Goal: Task Accomplishment & Management: Use online tool/utility

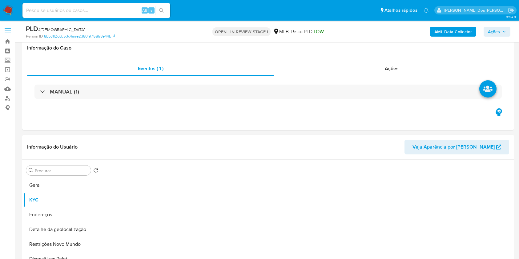
select select "10"
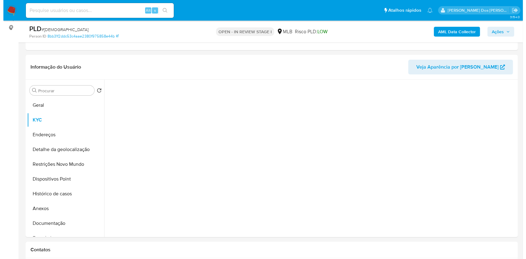
scroll to position [80, 0]
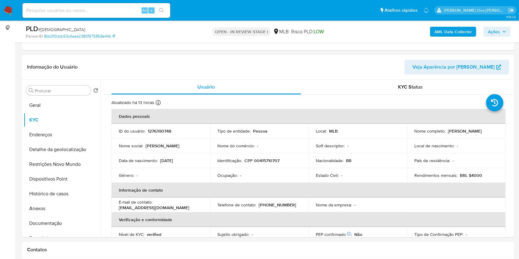
click at [458, 35] on b "AML Data Collector" at bounding box center [454, 32] width 38 height 10
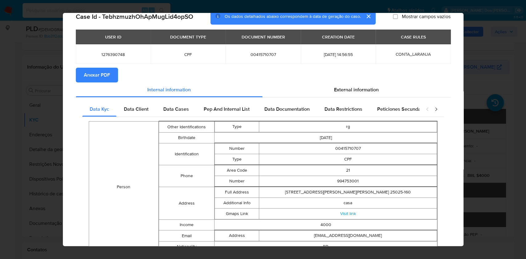
scroll to position [0, 0]
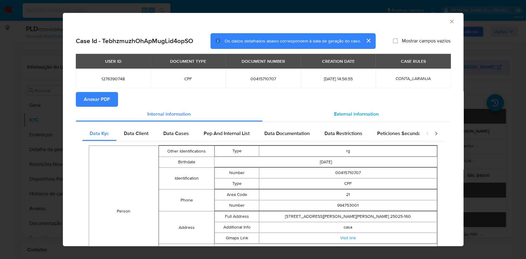
click at [360, 120] on div "External information" at bounding box center [357, 114] width 188 height 15
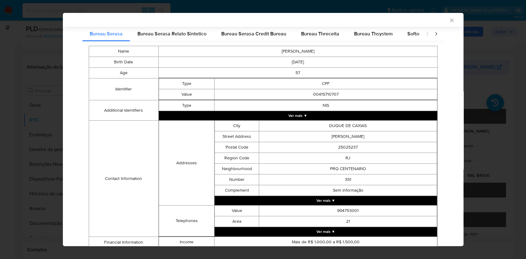
scroll to position [144, 0]
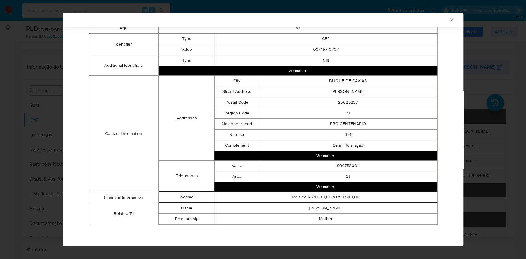
click at [335, 157] on button "Ver mais ▼" at bounding box center [325, 155] width 222 height 9
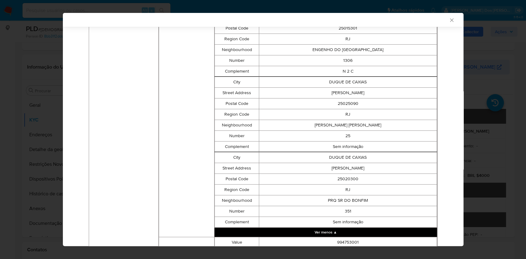
scroll to position [973, 0]
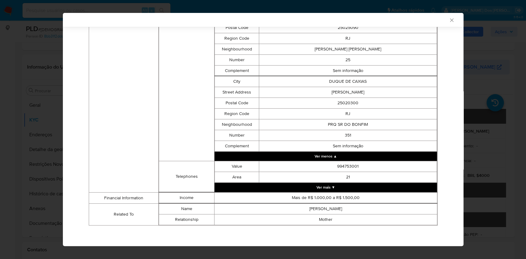
click at [341, 190] on button "Ver mais ▼" at bounding box center [325, 187] width 222 height 9
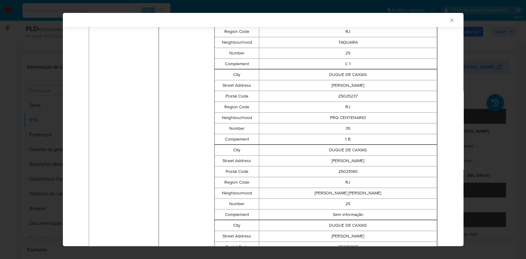
scroll to position [0, 0]
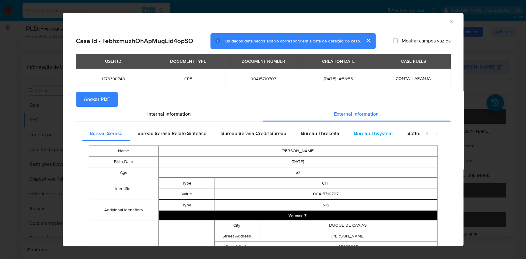
click at [375, 136] on span "Bureau Thsystem" at bounding box center [373, 133] width 39 height 7
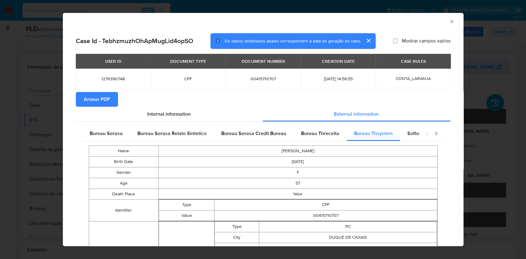
click at [101, 100] on span "Anexar PDF" at bounding box center [97, 100] width 26 height 14
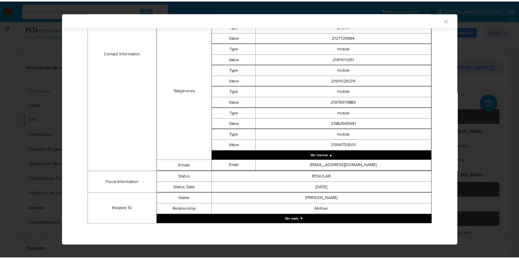
scroll to position [285, 0]
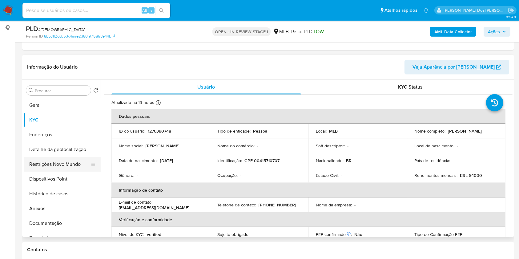
click at [53, 171] on button "Restrições Novo Mundo" at bounding box center [60, 164] width 72 height 15
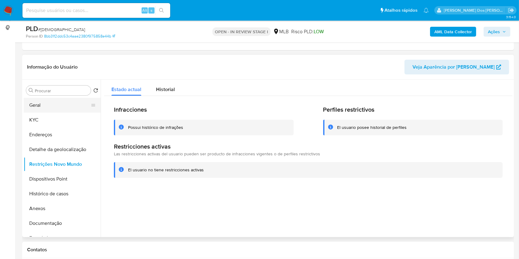
click at [33, 113] on button "Geral" at bounding box center [60, 105] width 72 height 15
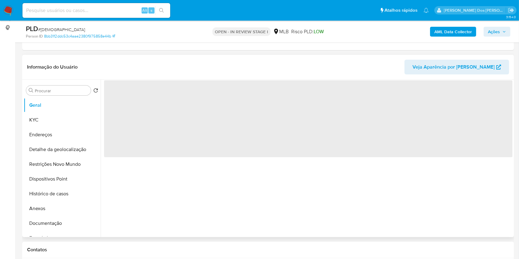
click at [215, 205] on div "‌" at bounding box center [307, 159] width 412 height 158
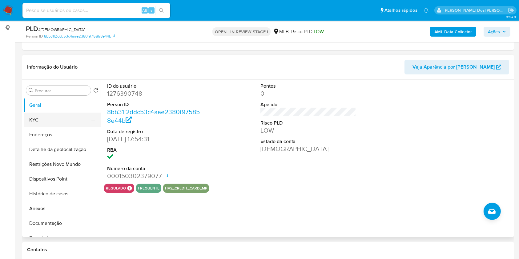
click at [43, 128] on button "KYC" at bounding box center [60, 120] width 72 height 15
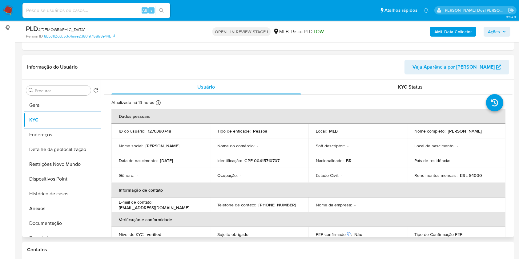
scroll to position [262, 0]
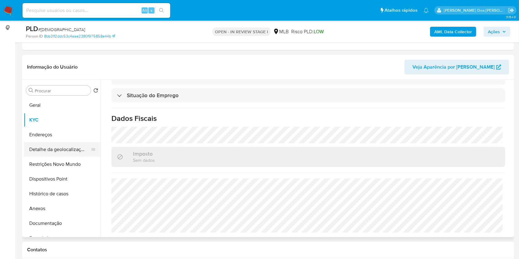
click at [40, 157] on button "Detalhe da geolocalização" at bounding box center [60, 149] width 72 height 15
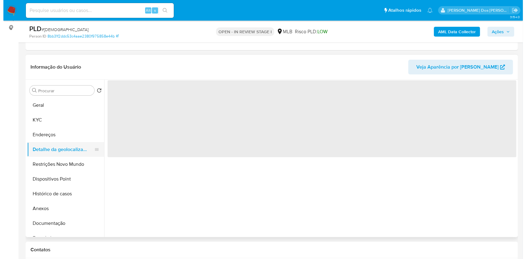
scroll to position [0, 0]
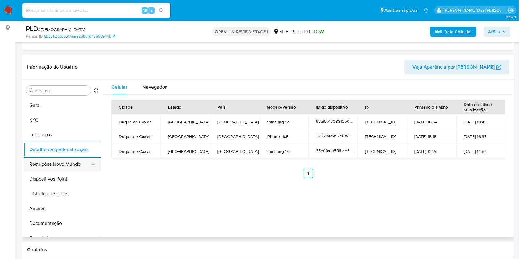
click at [34, 169] on button "Restrições Novo Mundo" at bounding box center [60, 164] width 72 height 15
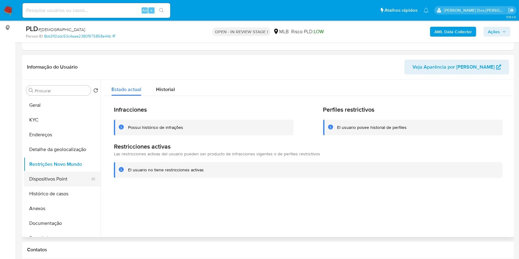
click at [67, 187] on button "Dispositivos Point" at bounding box center [60, 179] width 72 height 15
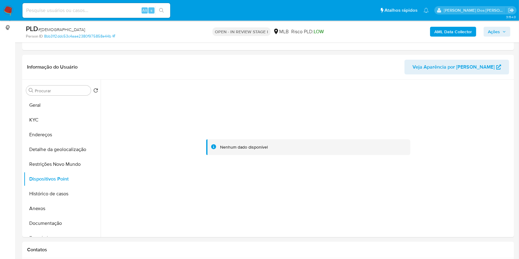
click at [490, 29] on span "Ações" at bounding box center [494, 32] width 12 height 10
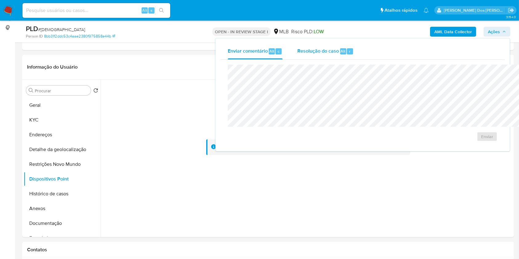
click at [298, 54] on span "Resolução do caso" at bounding box center [319, 50] width 42 height 7
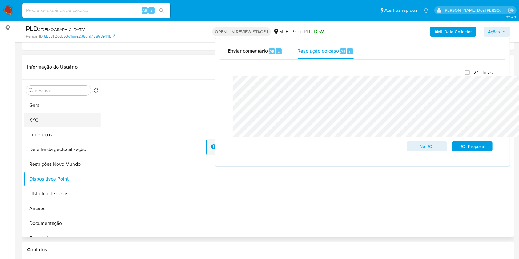
click at [55, 128] on button "KYC" at bounding box center [60, 120] width 72 height 15
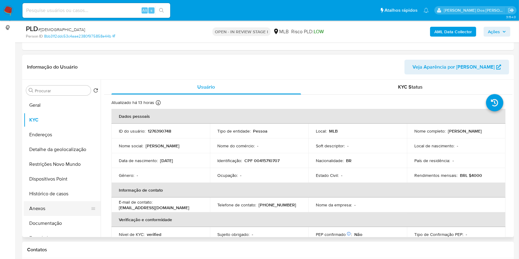
click at [48, 216] on button "Anexos" at bounding box center [60, 209] width 72 height 15
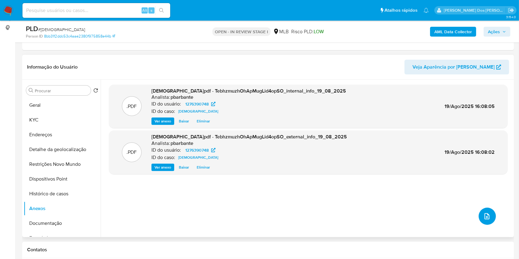
click at [483, 225] on button "upload-file" at bounding box center [487, 216] width 17 height 17
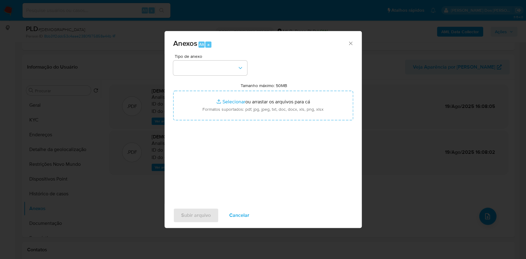
click at [225, 63] on div "Tipo de anexo Tamanho máximo: 50MB Selecionar arquivos Selecionar ou arrastar o…" at bounding box center [263, 126] width 180 height 145
click at [222, 61] on button "button" at bounding box center [210, 68] width 74 height 15
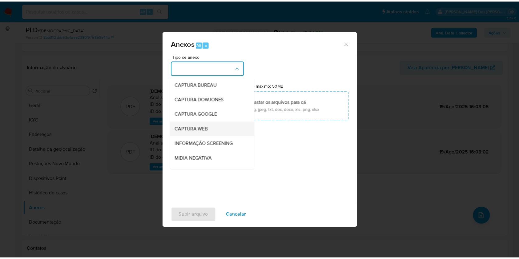
scroll to position [76, 0]
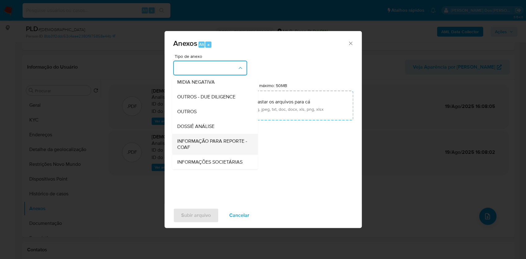
click at [188, 138] on span "INFORMAÇÃO PARA REPORTE - COAF" at bounding box center [213, 144] width 72 height 12
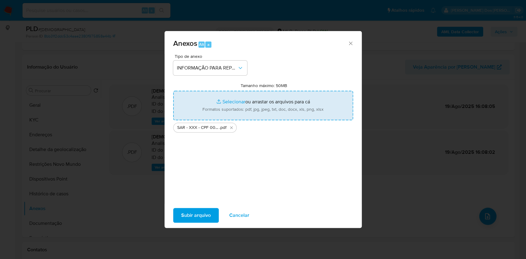
type input "C:\fakepath\Mulan 1276390748_2025_08_18_13_30_14 (1).xlsx"
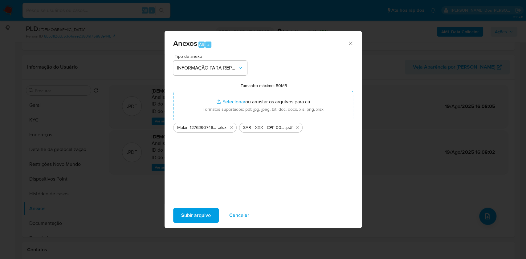
click at [186, 222] on span "Subir arquivo" at bounding box center [196, 216] width 30 height 14
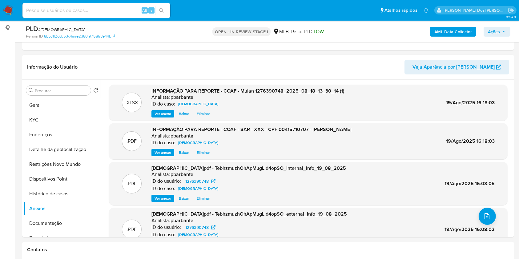
click at [502, 31] on span "Ações" at bounding box center [497, 31] width 18 height 9
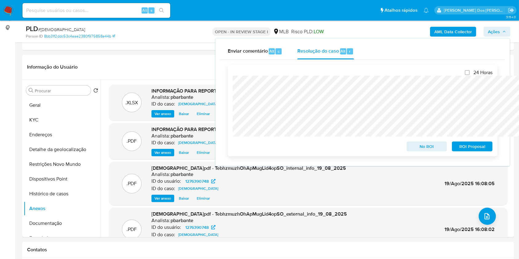
click at [482, 151] on span "ROI Proposal" at bounding box center [473, 146] width 32 height 9
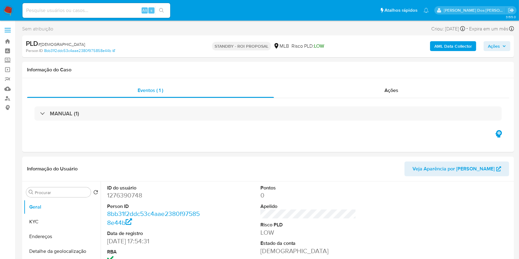
select select "10"
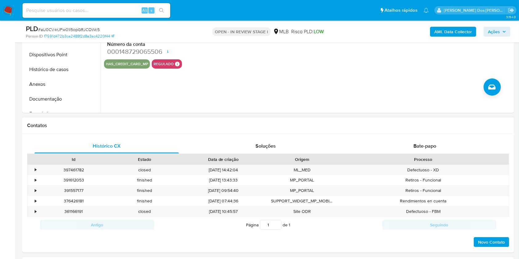
scroll to position [99, 0]
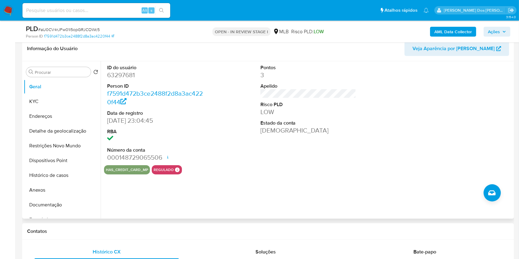
click at [122, 79] on dd "63297681" at bounding box center [155, 75] width 96 height 9
copy dd "63297681"
click at [40, 105] on button "KYC" at bounding box center [60, 101] width 72 height 15
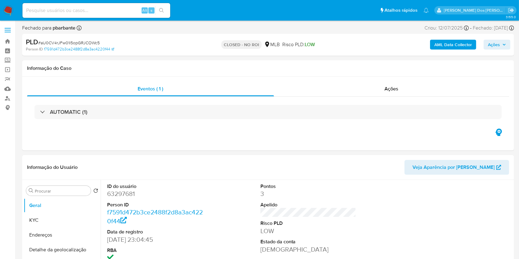
select select "10"
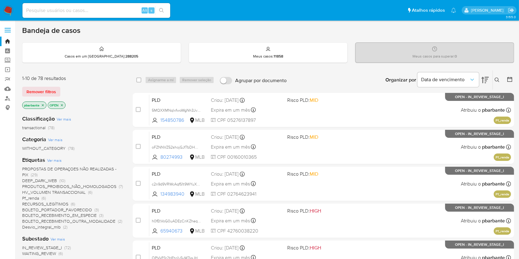
click at [54, 207] on span "RECURSOS_ILEGÍTIMOS" at bounding box center [45, 204] width 46 height 6
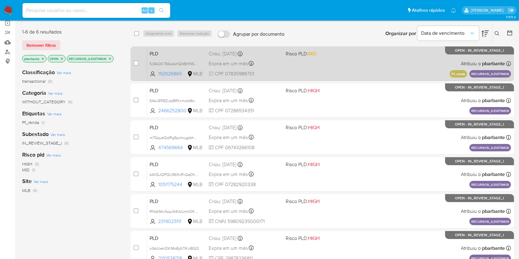
scroll to position [47, 0]
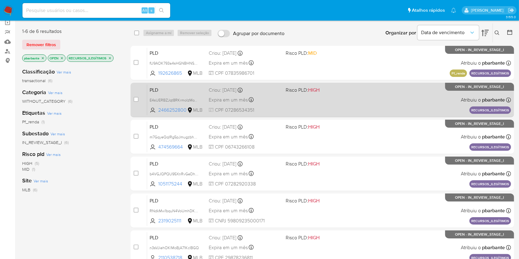
click at [333, 116] on div "PLD E4sUERBZJqt8RKrmoIzMoTzp 2466252800 MLB Risco PLD: HIGH Criou: 14/08/2025 C…" at bounding box center [329, 99] width 364 height 31
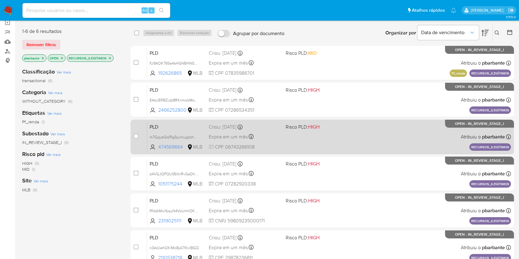
click at [320, 130] on span "Risco PLD: HIGH" at bounding box center [303, 127] width 34 height 7
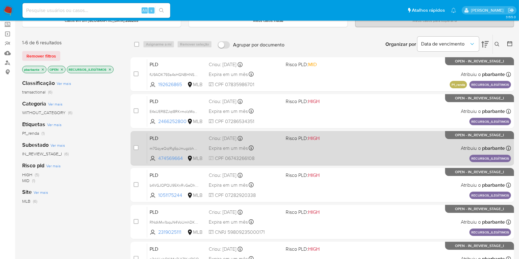
scroll to position [35, 0]
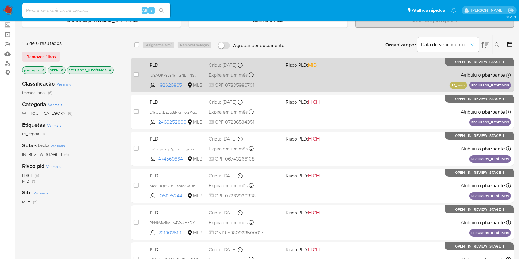
click at [357, 73] on div "PLD fU9AOK793a4sHGNBHNSMlFwg 192626865 MLB Risco PLD: MID Criou: 12/08/2025 Cri…" at bounding box center [329, 74] width 364 height 31
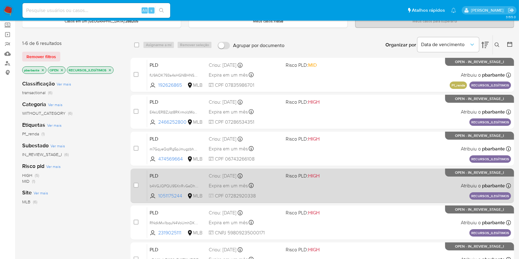
click at [337, 197] on div "PLD b4VGJQPQU95XnRvGeDhyXfhO 1051175244 MLB Risco PLD: HIGH Criou: 14/08/2025 C…" at bounding box center [329, 185] width 364 height 31
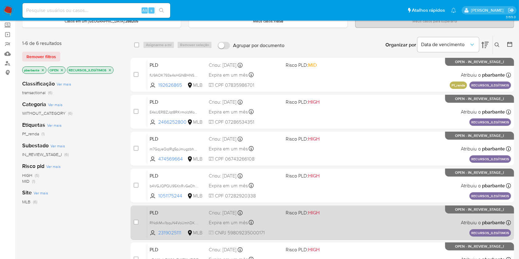
click at [341, 238] on div "PLD RNdkMw1bquN4VoUmhDKk6l6N 2319025111 MLB Risco PLD: HIGH Criou: 14/08/2025 C…" at bounding box center [329, 222] width 364 height 31
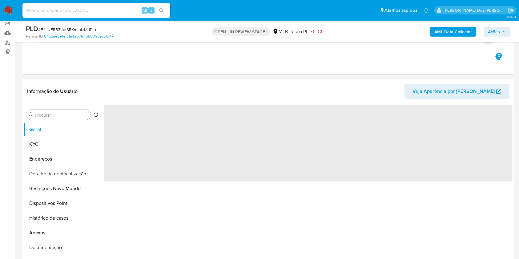
scroll to position [56, 0]
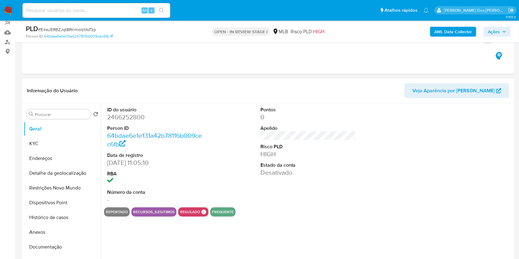
select select "10"
click at [53, 225] on button "Histórico de casos" at bounding box center [60, 217] width 72 height 15
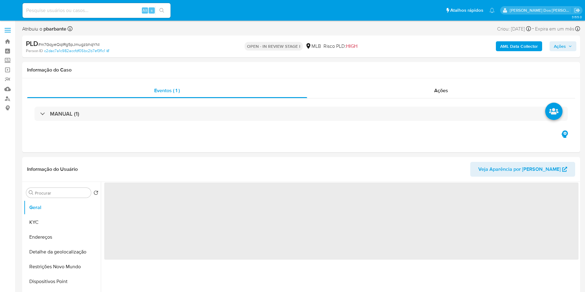
select select "10"
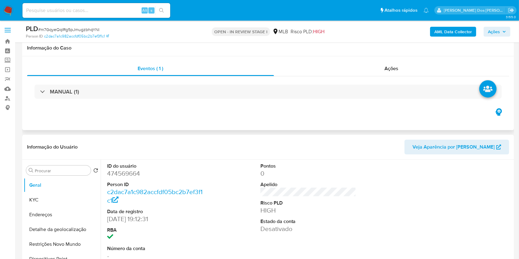
scroll to position [92, 0]
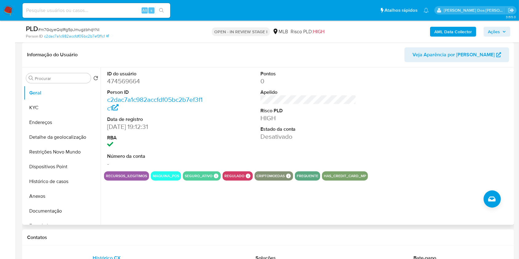
click at [128, 86] on dd "474569664" at bounding box center [155, 81] width 96 height 9
copy dd "474569664"
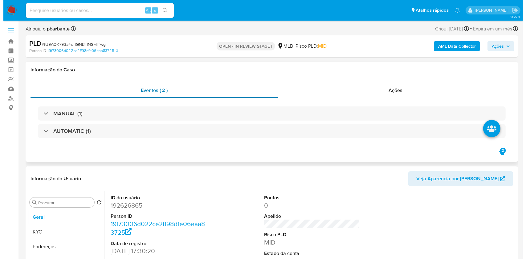
scroll to position [58, 0]
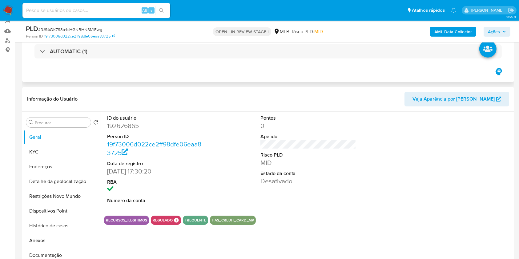
select select "10"
click at [132, 124] on dd "192626865" at bounding box center [155, 126] width 96 height 9
click at [36, 149] on button "KYC" at bounding box center [60, 152] width 72 height 15
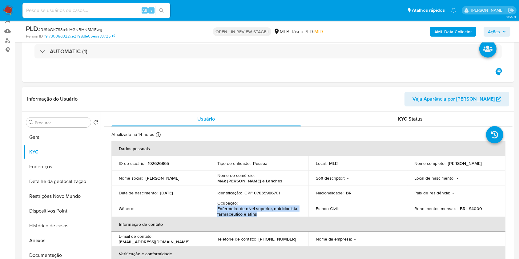
drag, startPoint x: 285, startPoint y: 215, endPoint x: 216, endPoint y: 212, distance: 68.4
click at [216, 212] on td "Ocupação : Enfermeiro de nível superior, nutricionista, farmacêutico e afins" at bounding box center [259, 209] width 99 height 17
copy p "Enfermeiro de nível superior, nutricionista, farmacêutico e afins"
click at [70, 255] on button "Documentação" at bounding box center [60, 255] width 72 height 15
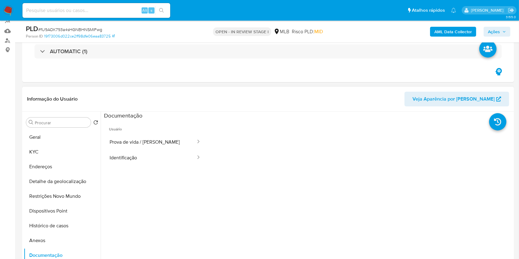
click at [160, 129] on span "Usuário" at bounding box center [155, 127] width 102 height 15
click at [146, 144] on button "Prova de vida / Selfie" at bounding box center [150, 142] width 92 height 16
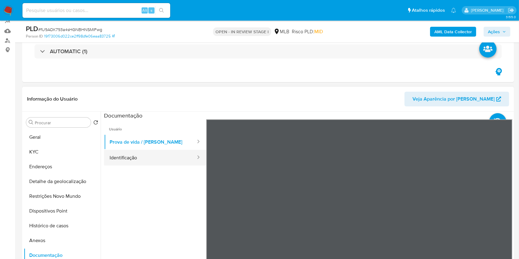
click at [149, 164] on button "Identificação" at bounding box center [150, 158] width 92 height 16
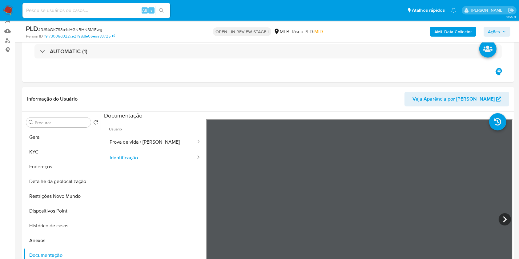
click at [450, 36] on b "AML Data Collector" at bounding box center [454, 32] width 38 height 10
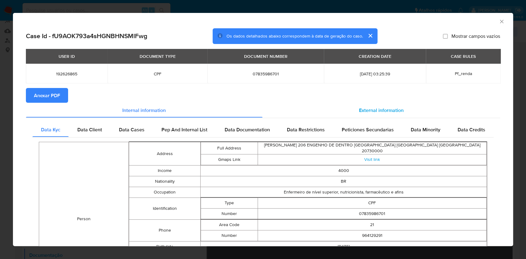
click at [394, 117] on div "External information" at bounding box center [382, 110] width 238 height 15
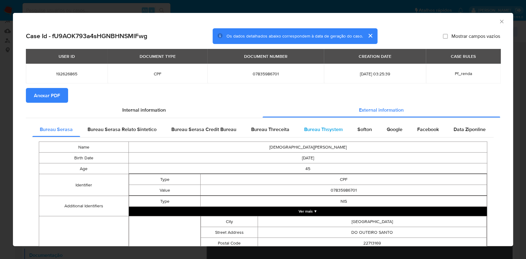
click at [333, 133] on span "Bureau Thsystem" at bounding box center [323, 129] width 39 height 7
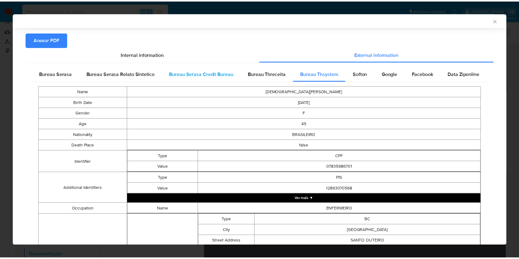
scroll to position [17, 0]
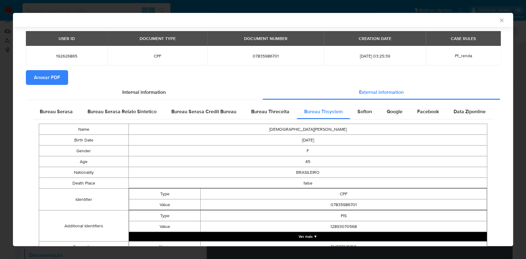
click at [60, 84] on button "Anexar PDF" at bounding box center [47, 77] width 42 height 15
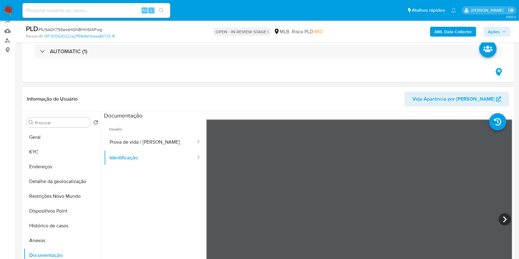
click at [56, 130] on div "Procurar Retornar ao pedido padrão Geral KYC Endereços Detalhe da geolocalizaçã…" at bounding box center [62, 191] width 77 height 157
click at [52, 137] on button "Geral" at bounding box center [60, 137] width 72 height 15
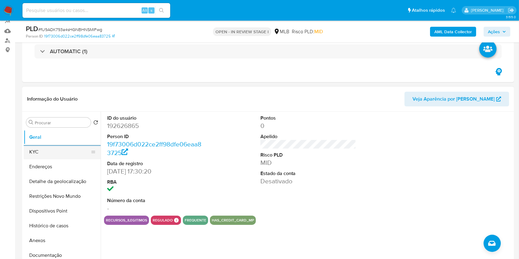
click at [54, 159] on button "KYC" at bounding box center [60, 152] width 72 height 15
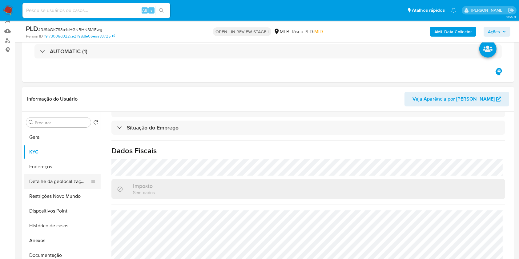
click at [46, 184] on button "Detalhe da geolocalização" at bounding box center [60, 181] width 72 height 15
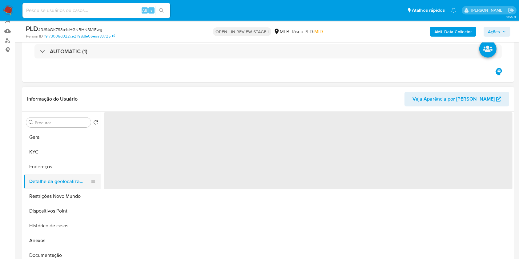
scroll to position [0, 0]
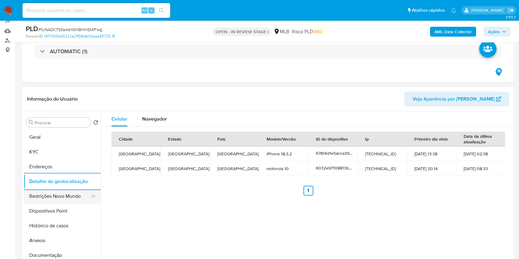
click at [55, 195] on button "Restrições Novo Mundo" at bounding box center [60, 196] width 72 height 15
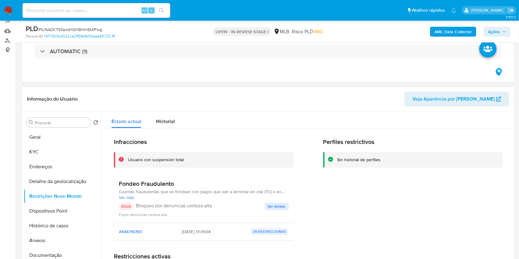
click at [277, 207] on span "Ver detalle" at bounding box center [277, 207] width 18 height 6
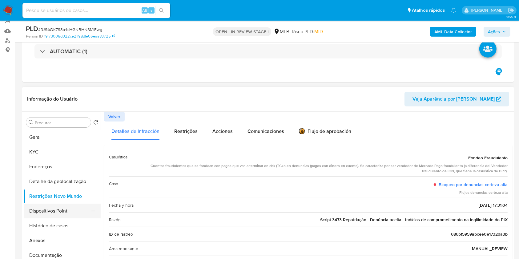
click at [40, 208] on button "Dispositivos Point" at bounding box center [60, 211] width 72 height 15
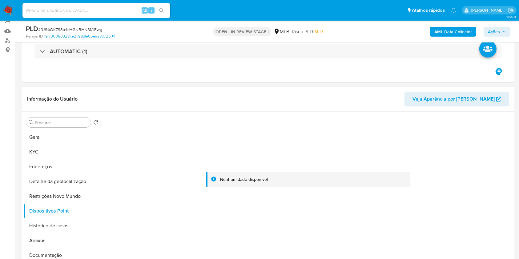
click at [501, 27] on span "Ações" at bounding box center [497, 31] width 18 height 9
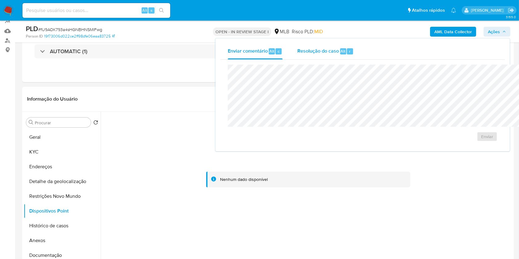
click at [298, 54] on span "Resolução do caso" at bounding box center [319, 50] width 42 height 7
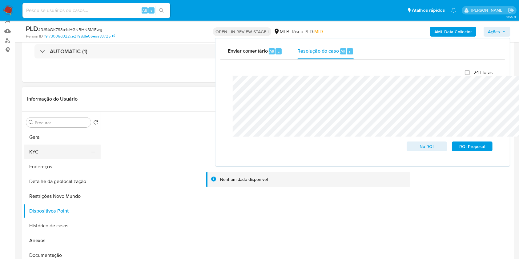
click at [37, 154] on button "KYC" at bounding box center [60, 152] width 72 height 15
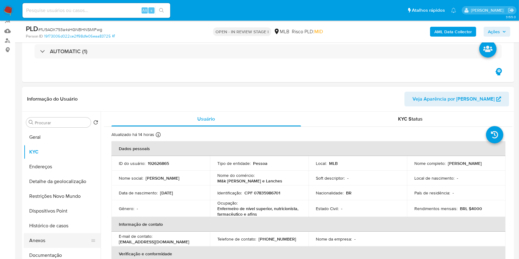
click at [47, 240] on button "Anexos" at bounding box center [60, 241] width 72 height 15
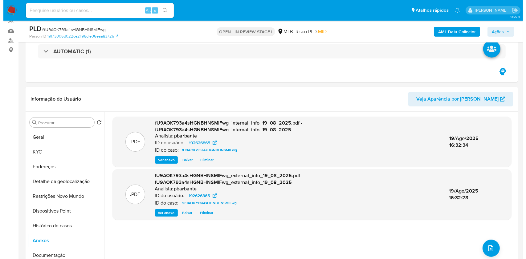
scroll to position [17, 0]
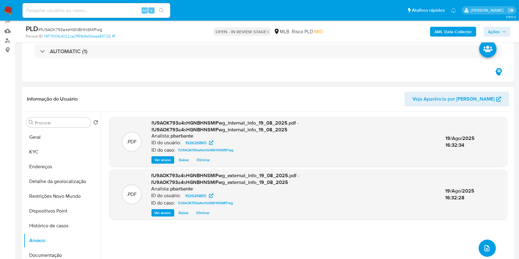
click at [482, 241] on button "upload-file" at bounding box center [487, 248] width 17 height 17
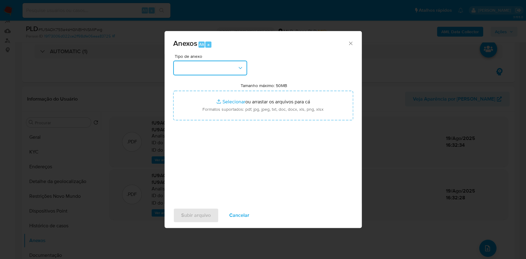
click at [202, 61] on button "button" at bounding box center [210, 68] width 74 height 15
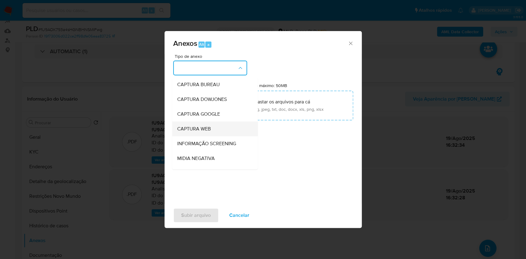
scroll to position [76, 0]
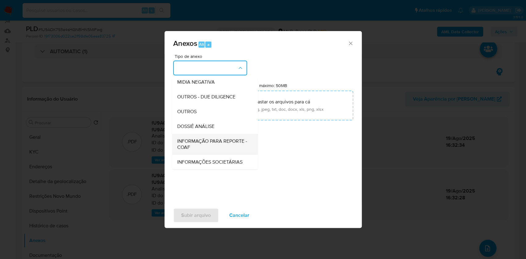
click at [194, 138] on span "INFORMAÇÃO PARA REPORTE - COAF" at bounding box center [213, 144] width 72 height 12
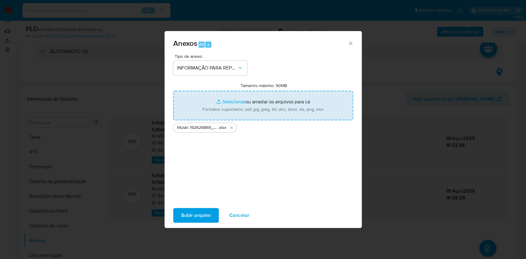
type input "C:\fakepath\SAR - XXX - CPF 07835986701 - DEISE MAIA FERNANDES SANTOS.pdf"
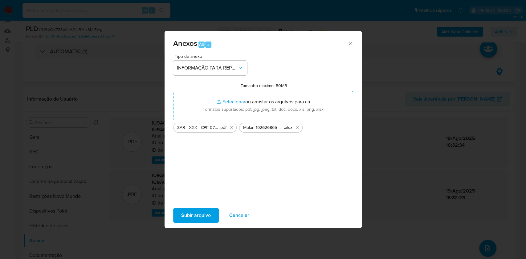
click at [187, 228] on div "Anexos Alt a Tipo de anexo INFORMAÇÃO PARA REPORTE - COAF Tamanho máximo: 50MB …" at bounding box center [263, 129] width 197 height 197
click at [193, 222] on span "Subir arquivo" at bounding box center [196, 216] width 30 height 14
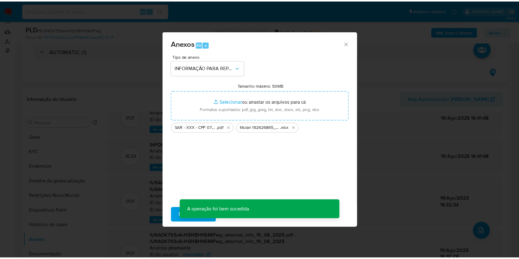
scroll to position [26, 0]
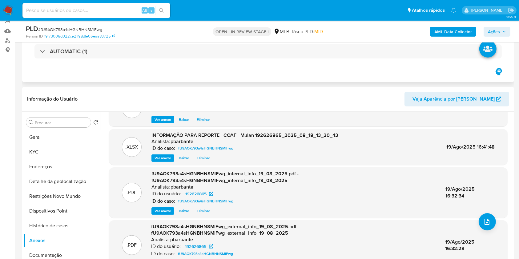
click at [174, 78] on div "Eventos ( 2 ) Ações MANUAL (1) AUTOMATIC (1)" at bounding box center [268, 40] width 492 height 84
click at [502, 27] on span "Ações" at bounding box center [497, 31] width 18 height 9
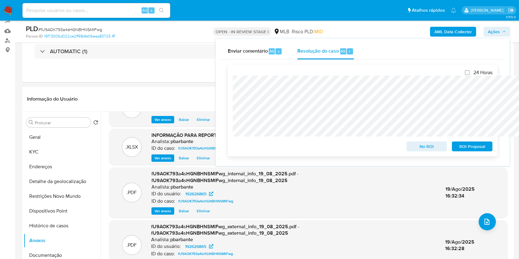
click at [472, 147] on span "ROI Proposal" at bounding box center [473, 146] width 32 height 9
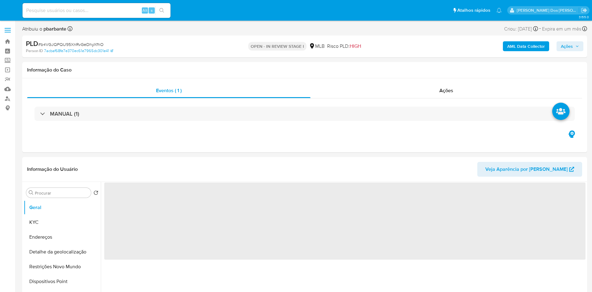
select select "10"
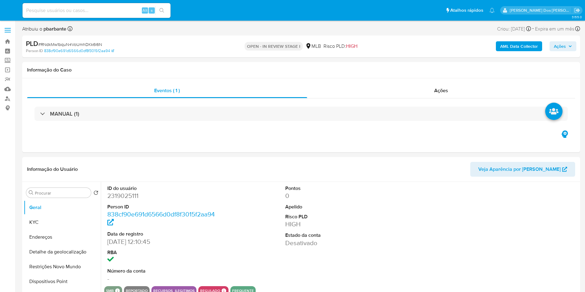
select select "10"
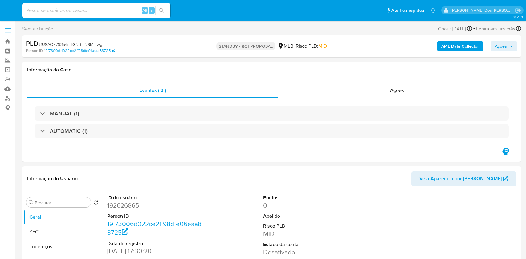
select select "10"
